Goal: Transaction & Acquisition: Download file/media

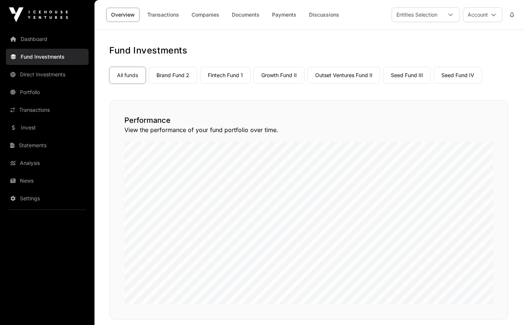
click at [59, 87] on link "Portfolio" at bounding box center [47, 92] width 83 height 16
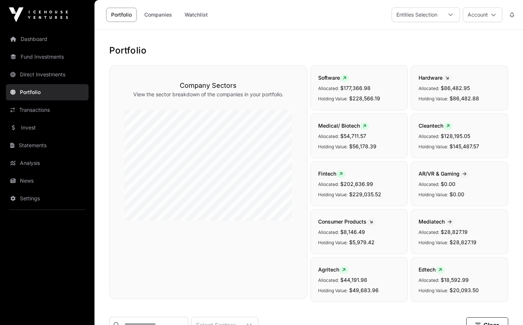
click at [44, 145] on link "Statements" at bounding box center [47, 145] width 83 height 16
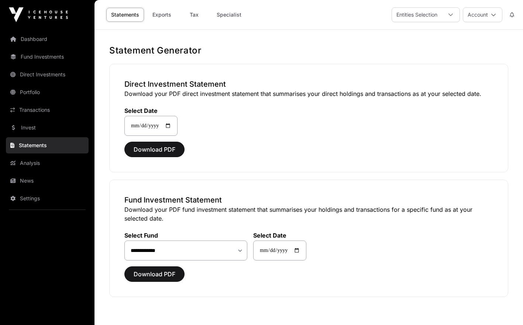
click at [220, 10] on link "Specialist" at bounding box center [229, 15] width 34 height 14
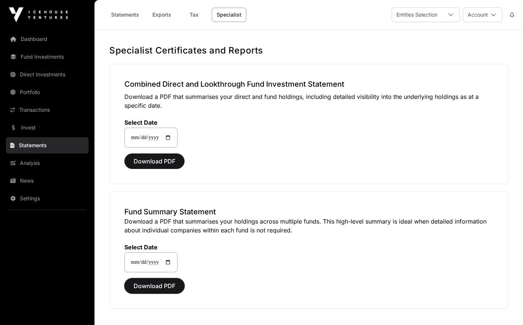
click at [138, 284] on span "Download PDF" at bounding box center [155, 286] width 42 height 9
